Goal: Navigation & Orientation: Find specific page/section

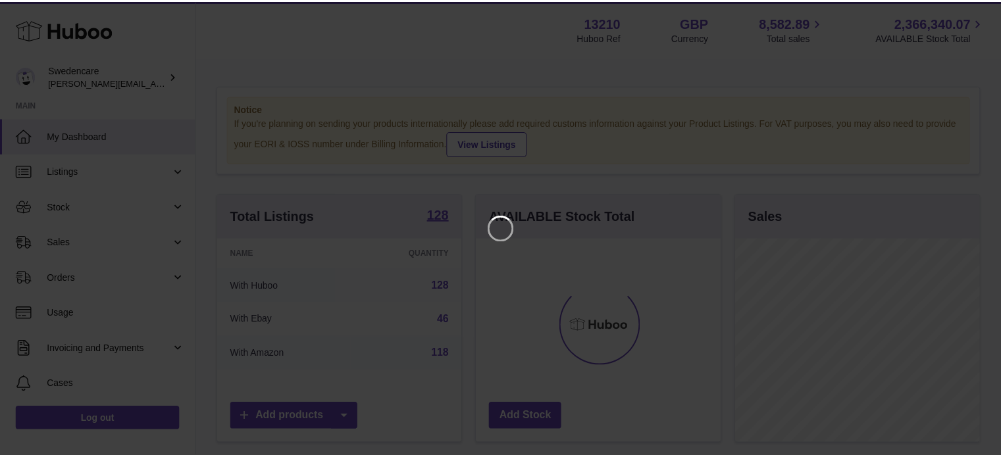
scroll to position [205, 247]
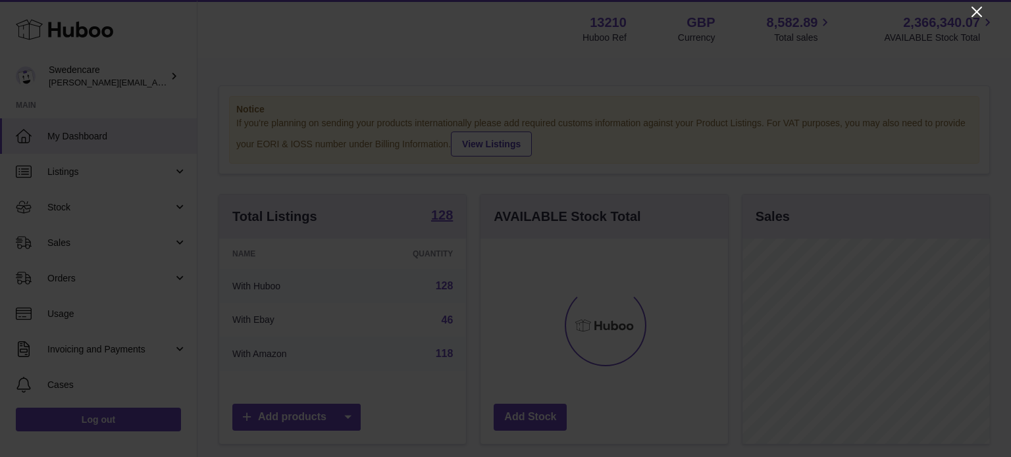
click at [978, 14] on icon "Close" at bounding box center [977, 12] width 16 height 16
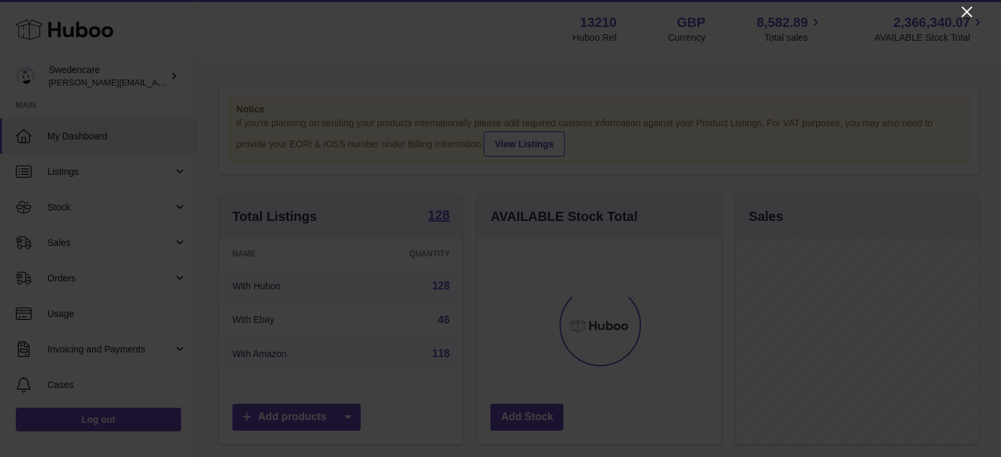
scroll to position [657745, 657706]
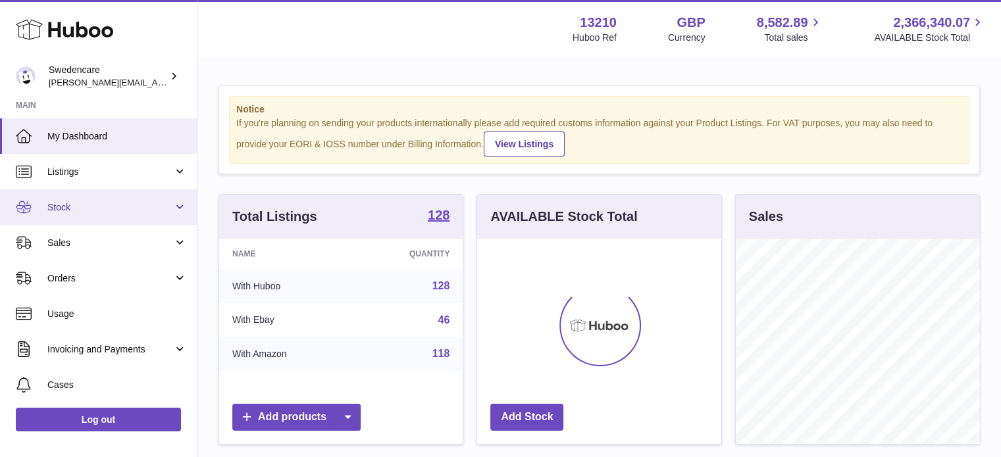
click at [105, 219] on link "Stock" at bounding box center [98, 207] width 197 height 36
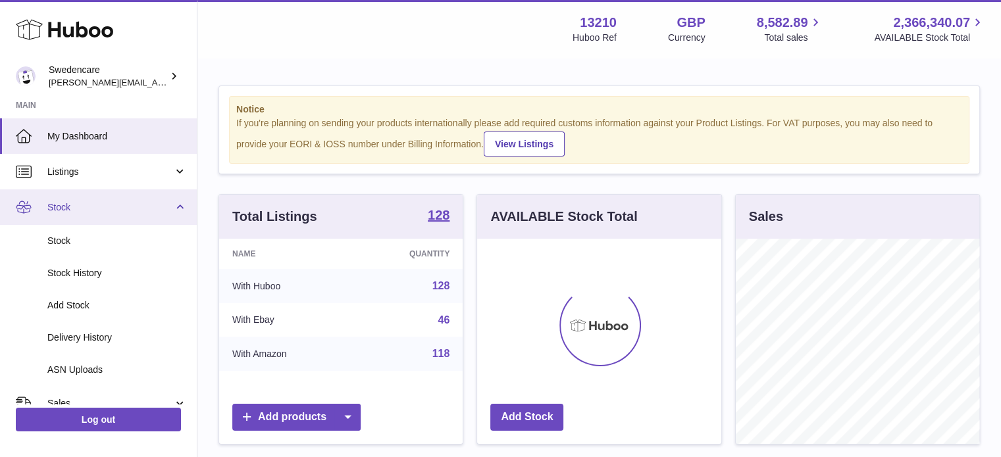
click at [95, 213] on span "Stock" at bounding box center [110, 207] width 126 height 13
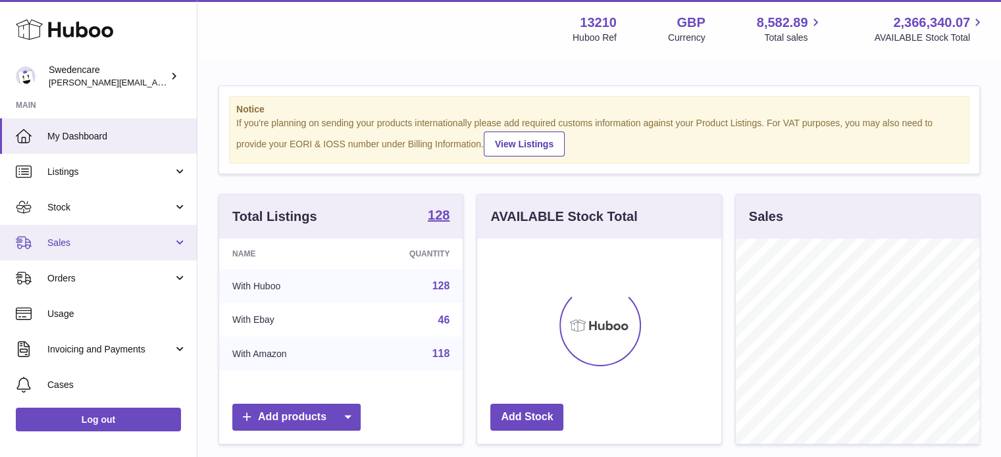
click at [92, 243] on span "Sales" at bounding box center [110, 243] width 126 height 13
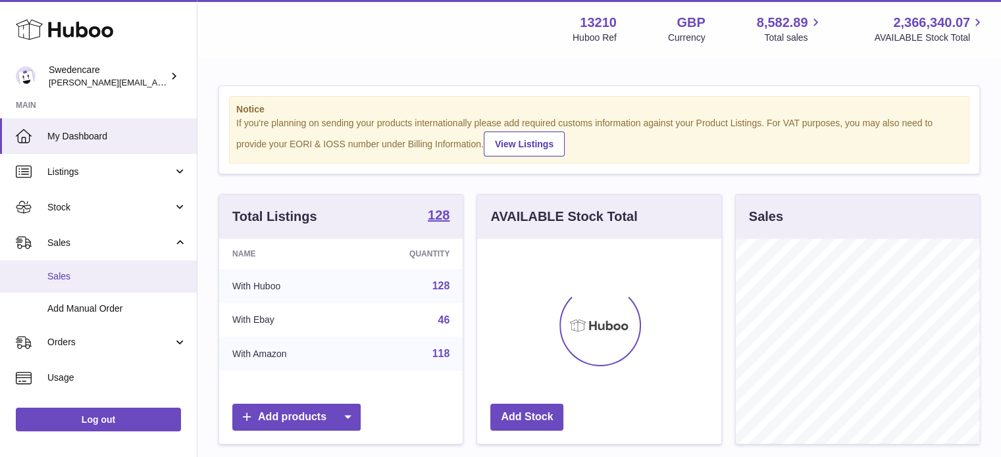
click at [82, 283] on link "Sales" at bounding box center [98, 277] width 197 height 32
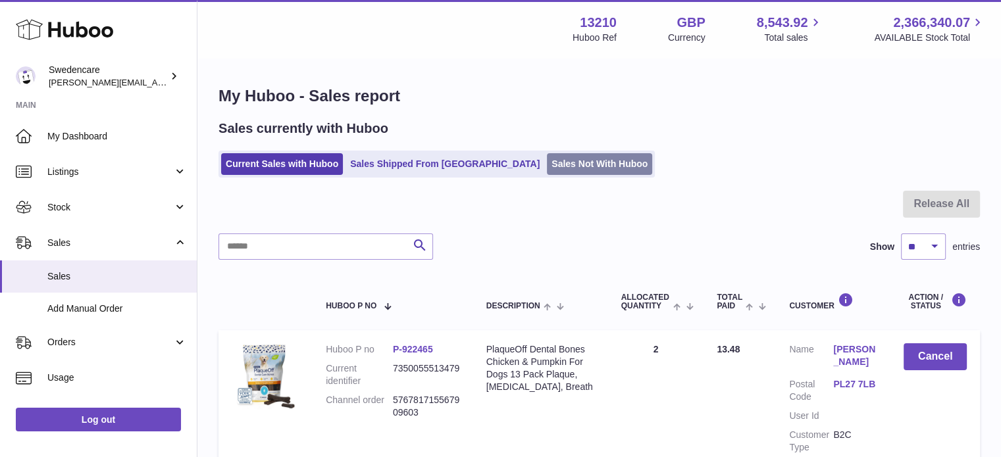
click at [547, 169] on link "Sales Not With Huboo" at bounding box center [599, 164] width 105 height 22
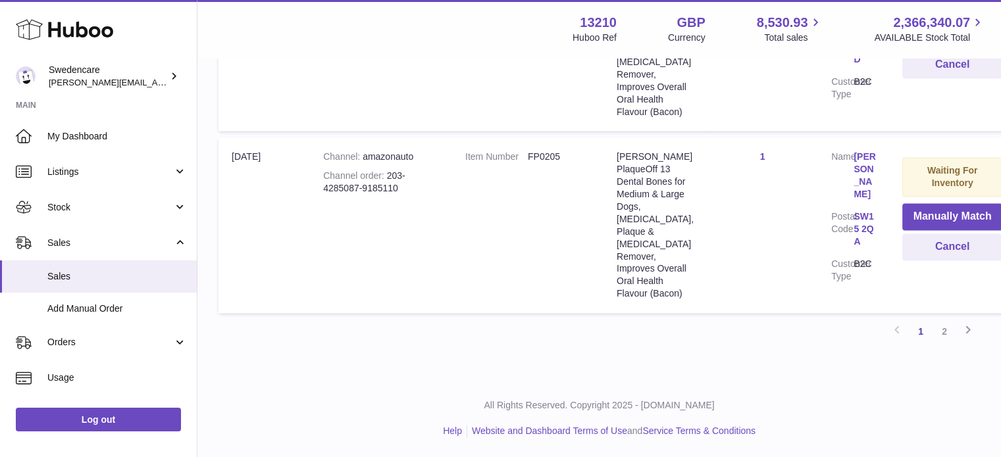
scroll to position [2496, 0]
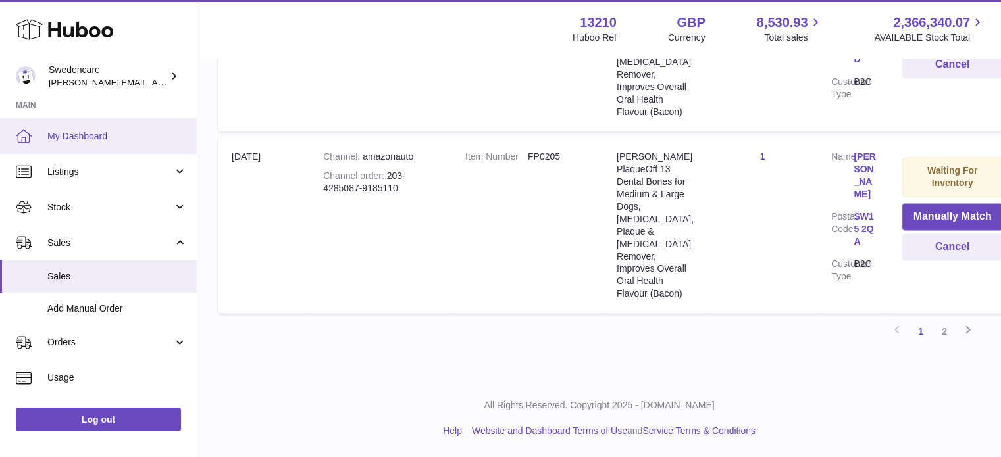
click at [107, 138] on span "My Dashboard" at bounding box center [116, 136] width 139 height 13
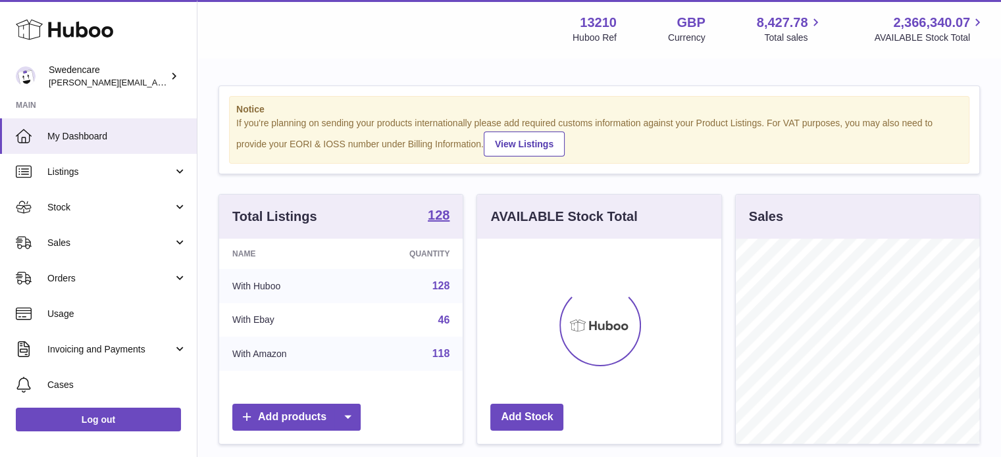
scroll to position [205, 244]
